Goal: Task Accomplishment & Management: Complete application form

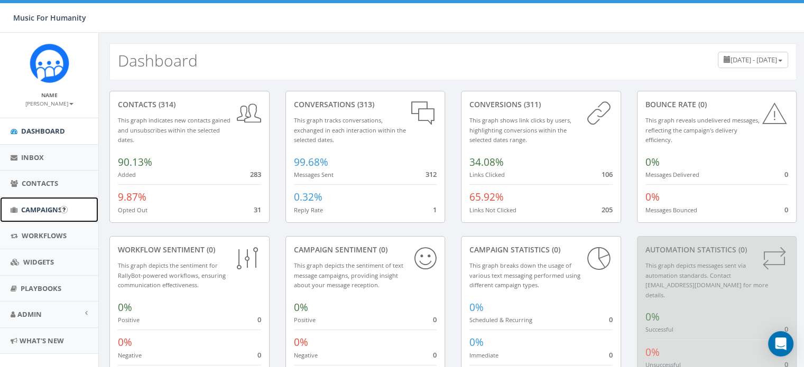
click at [48, 208] on span "Campaigns" at bounding box center [41, 210] width 41 height 10
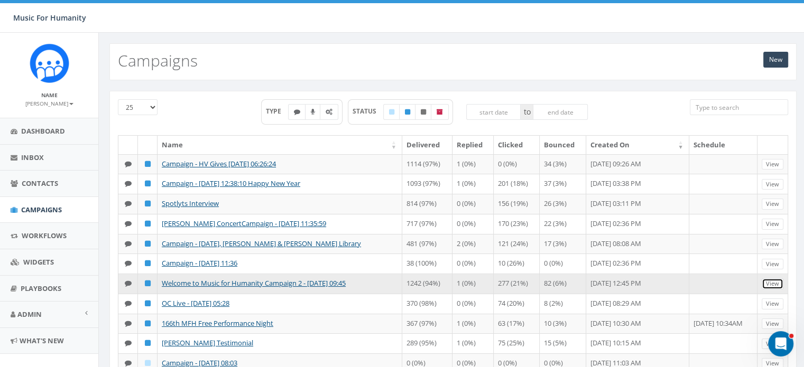
click at [776, 290] on link "View" at bounding box center [773, 284] width 22 height 11
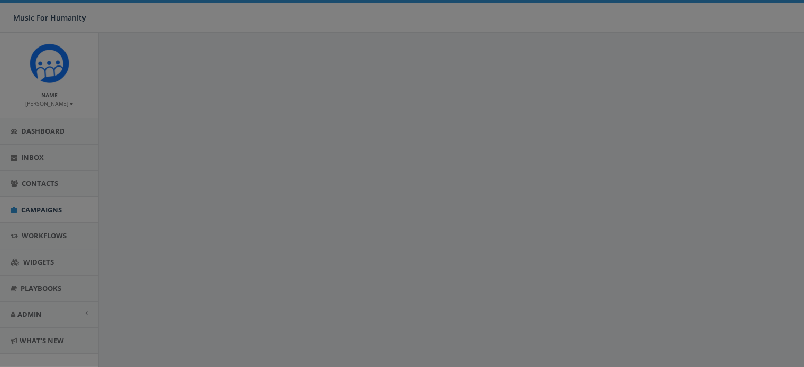
select select
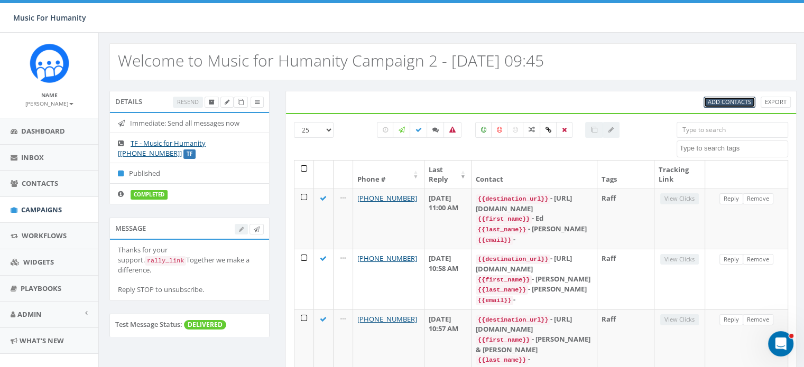
click at [735, 98] on span "Add Contacts" at bounding box center [729, 102] width 43 height 8
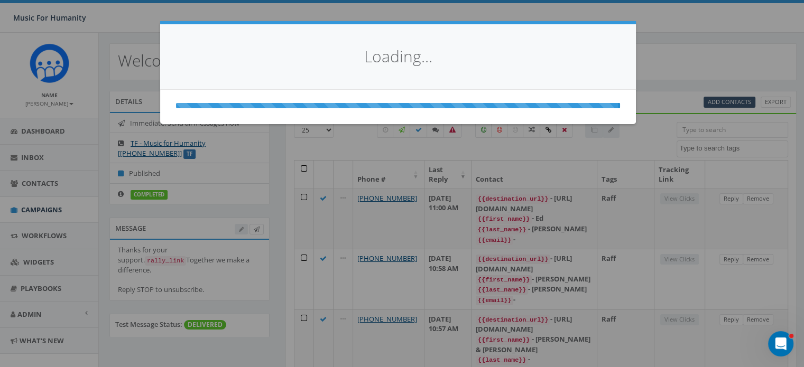
select select
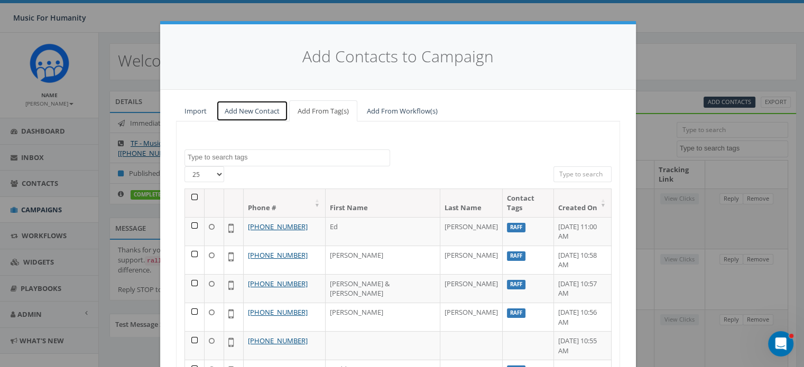
click at [251, 110] on link "Add New Contact" at bounding box center [252, 111] width 72 height 22
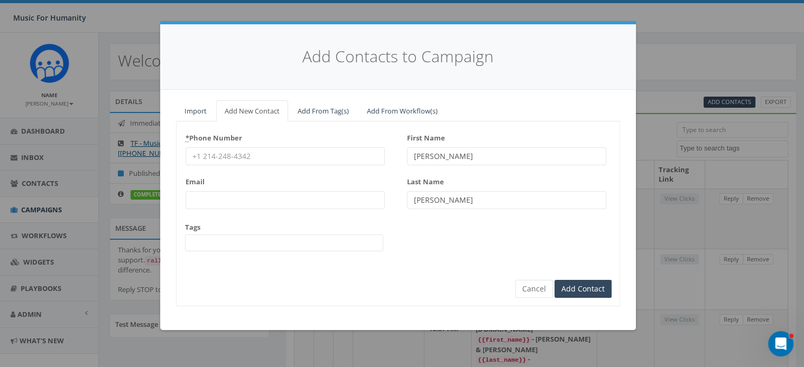
click at [224, 154] on input "* Phone Number" at bounding box center [285, 156] width 199 height 18
type input "8457988928"
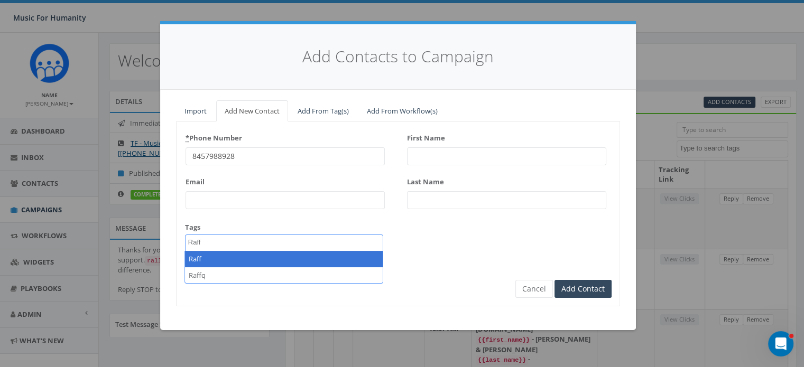
type textarea "Raff"
select select "Raff"
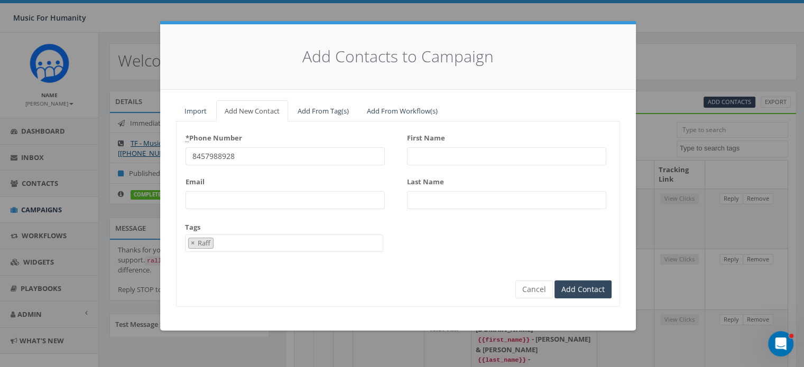
scroll to position [88, 0]
type input "Rey"
type input "Fernandez"
click at [554, 281] on input "Add Contact" at bounding box center [582, 290] width 57 height 18
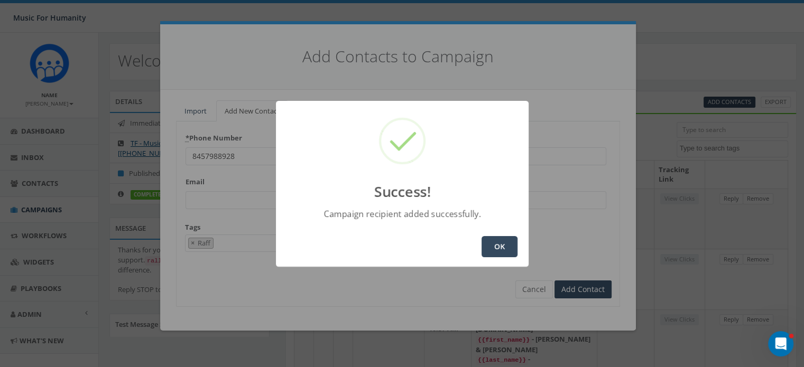
click at [490, 243] on button "OK" at bounding box center [499, 246] width 36 height 21
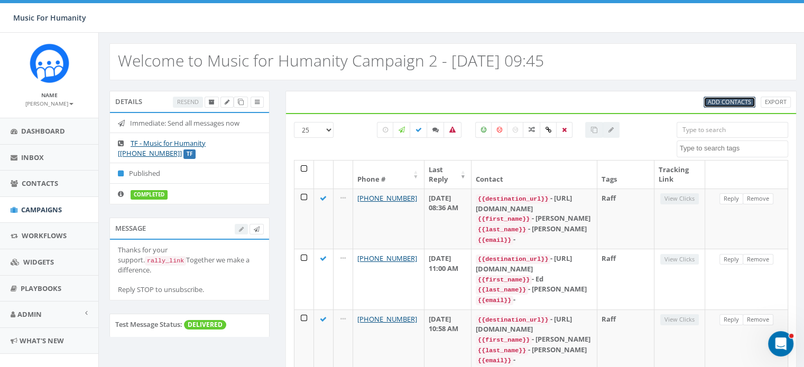
click at [719, 100] on span "Add Contacts" at bounding box center [729, 102] width 43 height 8
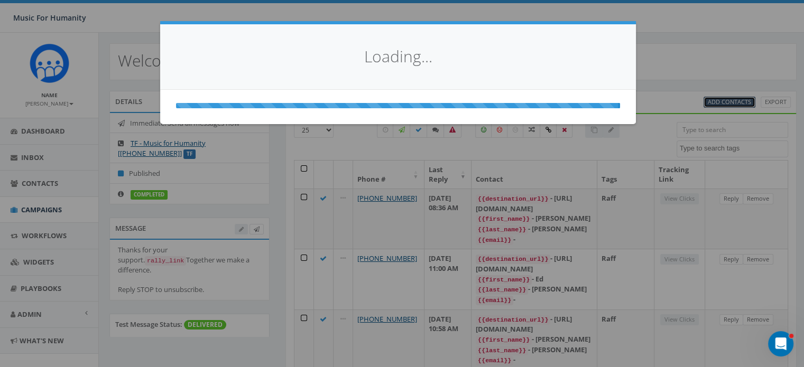
select select
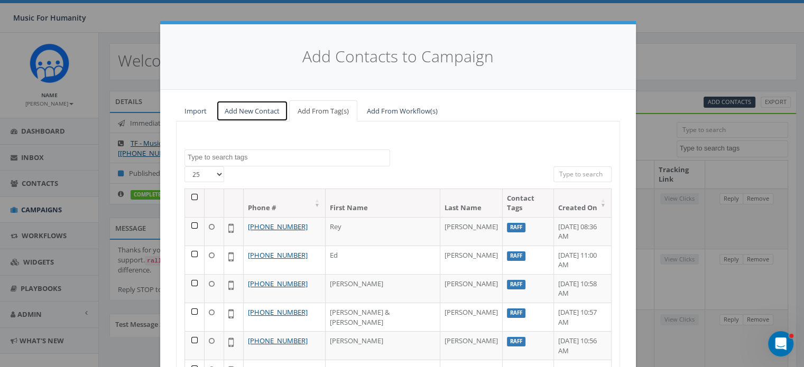
click at [236, 112] on link "Add New Contact" at bounding box center [252, 111] width 72 height 22
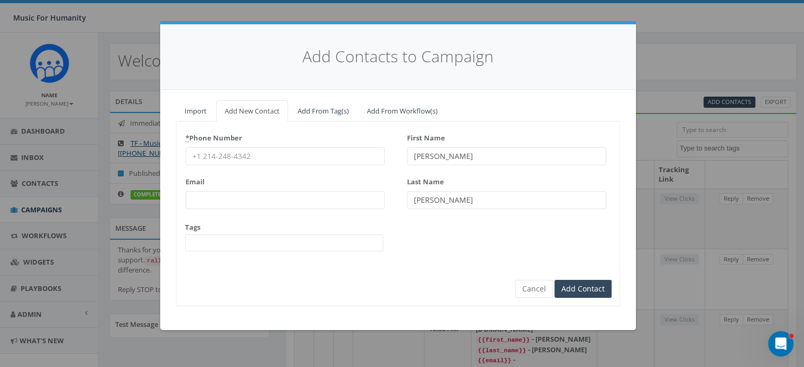
click at [238, 151] on input "* Phone Number" at bounding box center [285, 156] width 199 height 18
type input "7186190411"
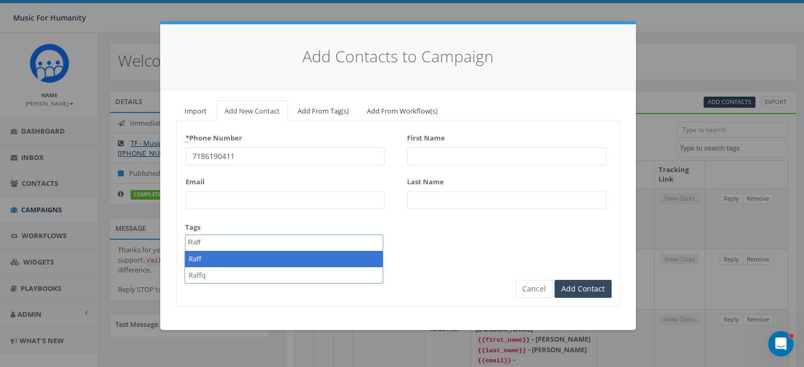
type textarea "Raff"
select select "Raff"
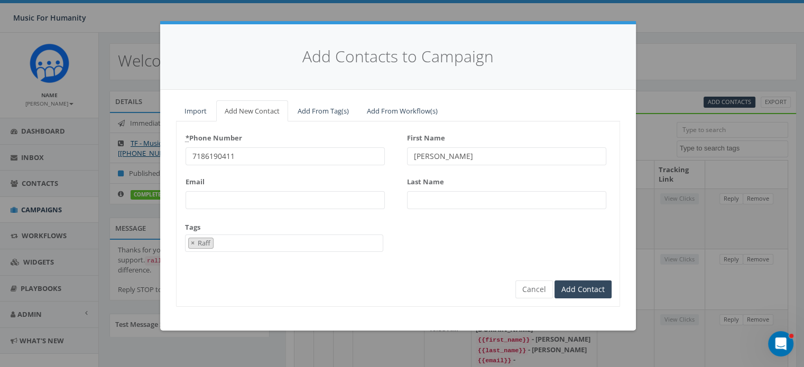
type input "Kevin"
type input "McAree"
click at [554, 281] on input "Add Contact" at bounding box center [582, 290] width 57 height 18
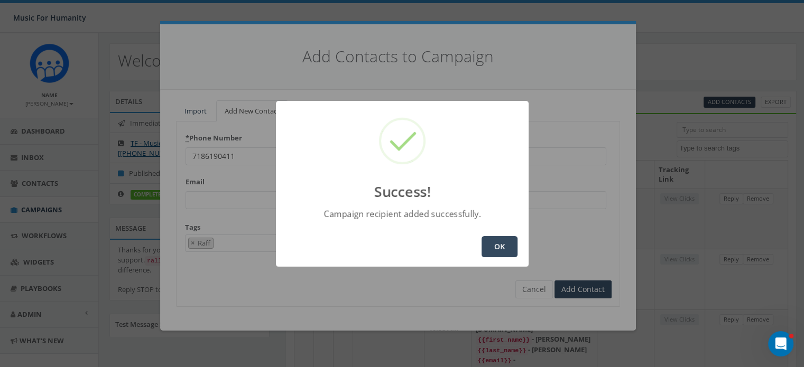
click at [499, 249] on button "OK" at bounding box center [499, 246] width 36 height 21
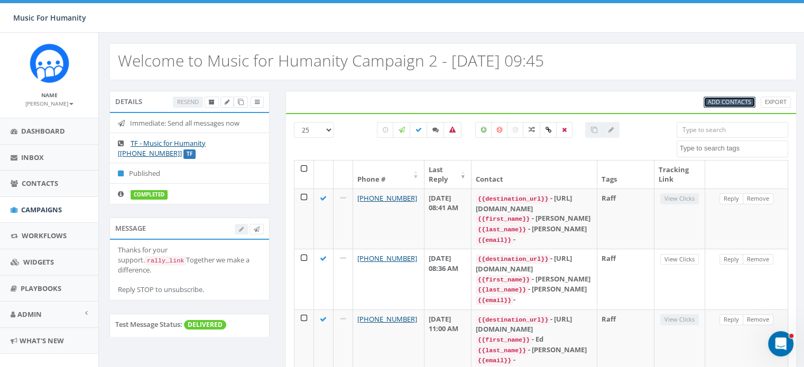
click at [730, 103] on span "Add Contacts" at bounding box center [729, 102] width 43 height 8
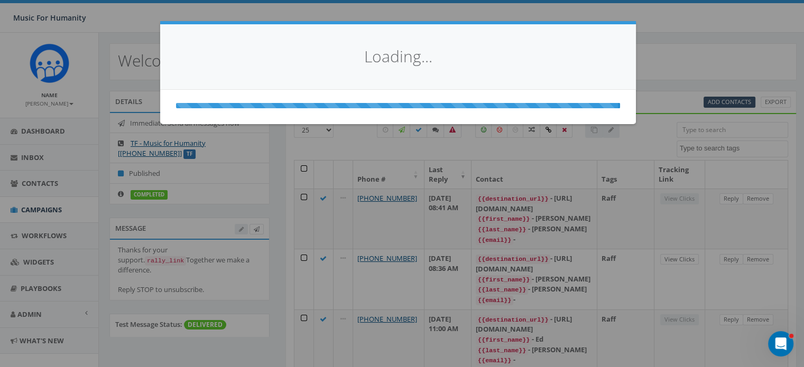
select select
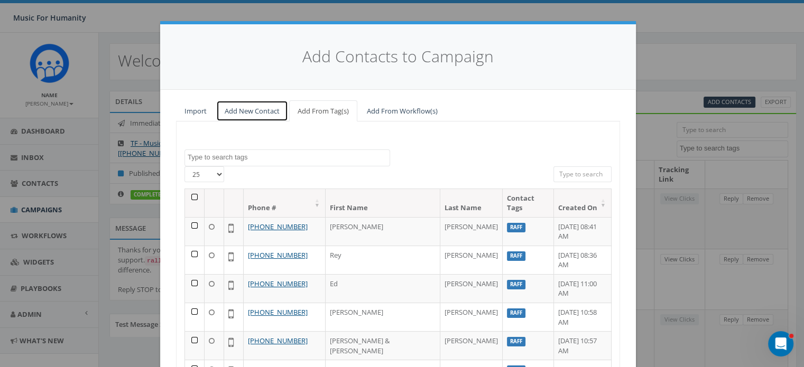
click at [243, 109] on link "Add New Contact" at bounding box center [252, 111] width 72 height 22
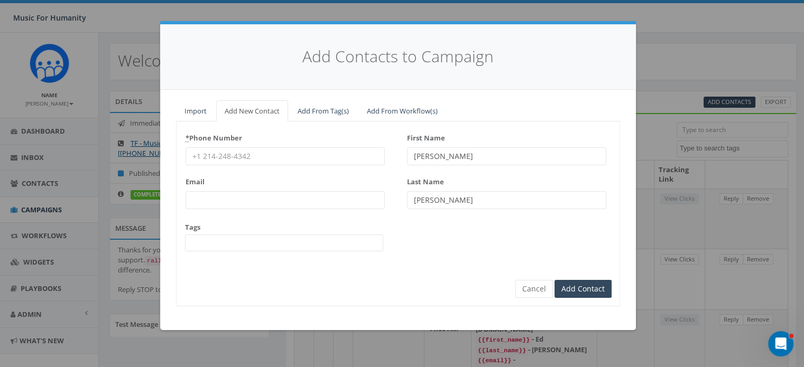
click at [222, 158] on input "* Phone Number" at bounding box center [285, 156] width 199 height 18
type input "9785000147"
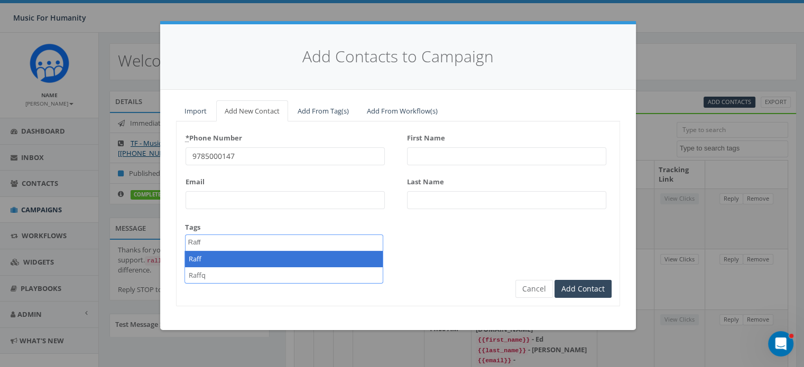
type textarea "Raff"
select select "Raff"
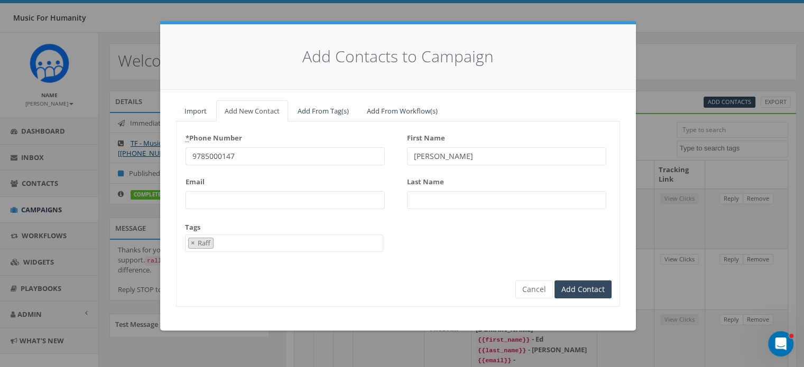
type input "Peter"
type input "Goldfarb"
click at [554, 281] on input "Add Contact" at bounding box center [582, 290] width 57 height 18
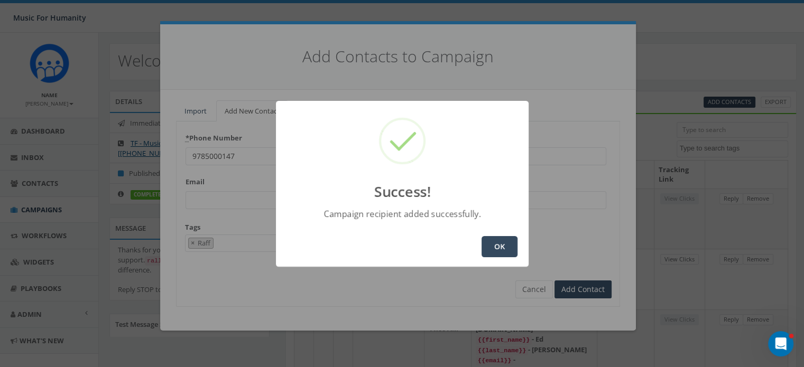
click at [493, 242] on button "OK" at bounding box center [499, 246] width 36 height 21
